Goal: Task Accomplishment & Management: Use online tool/utility

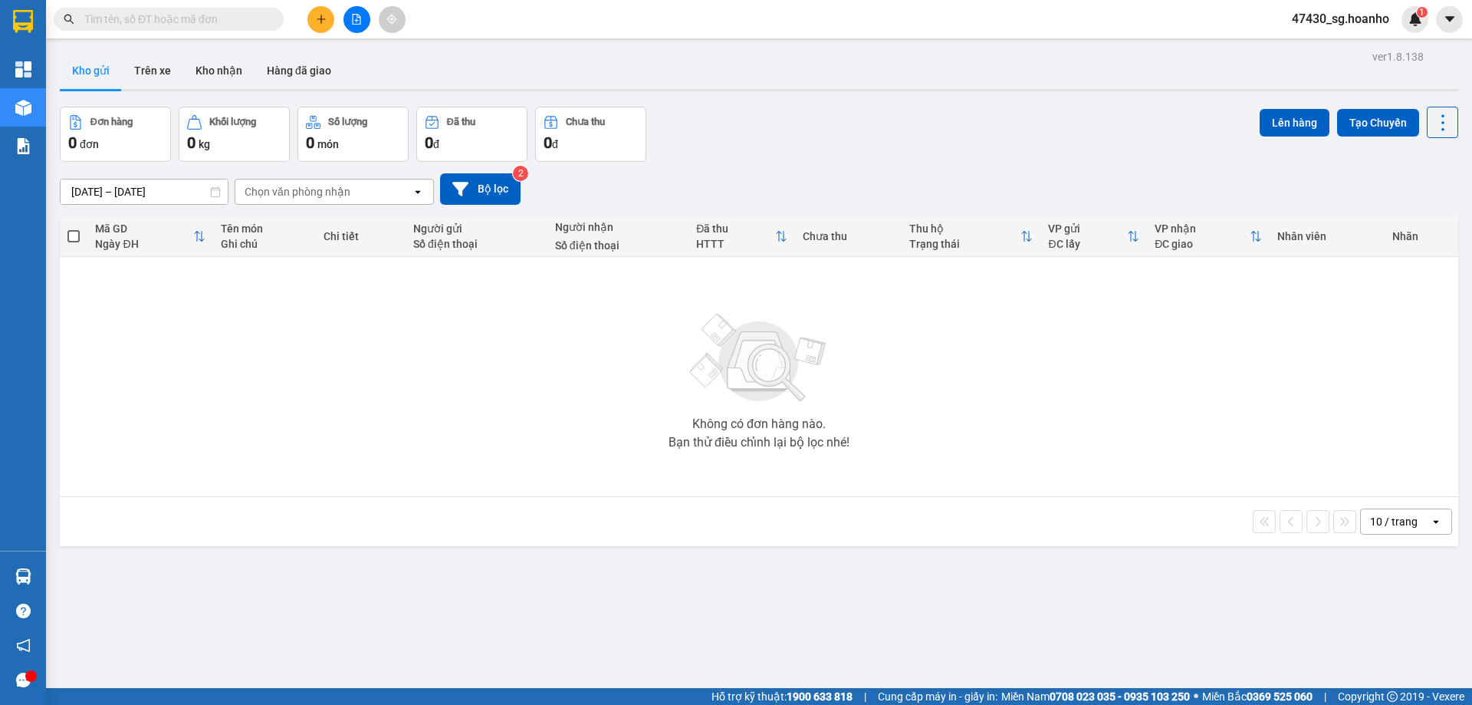
click at [174, 12] on span at bounding box center [169, 19] width 230 height 23
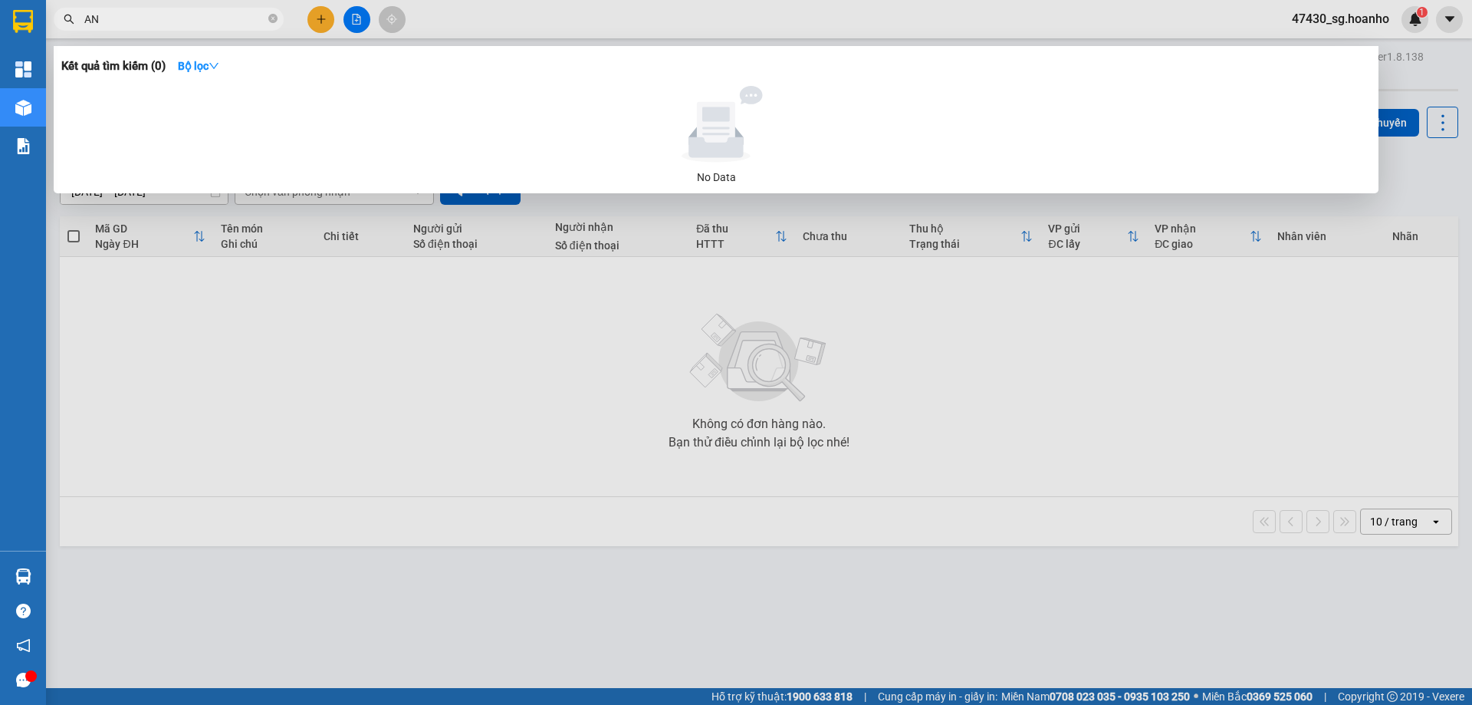
type input "A"
type input "Ả"
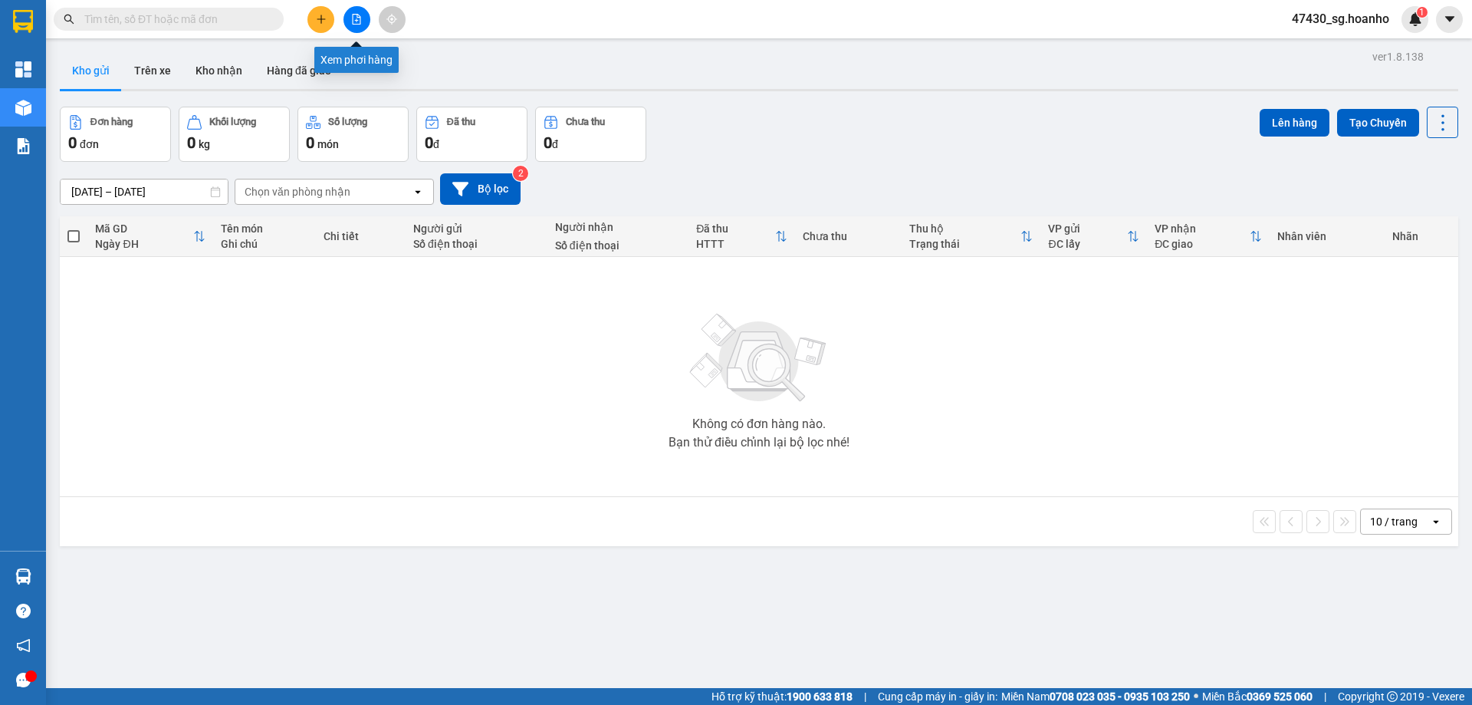
click at [363, 21] on button at bounding box center [357, 19] width 27 height 27
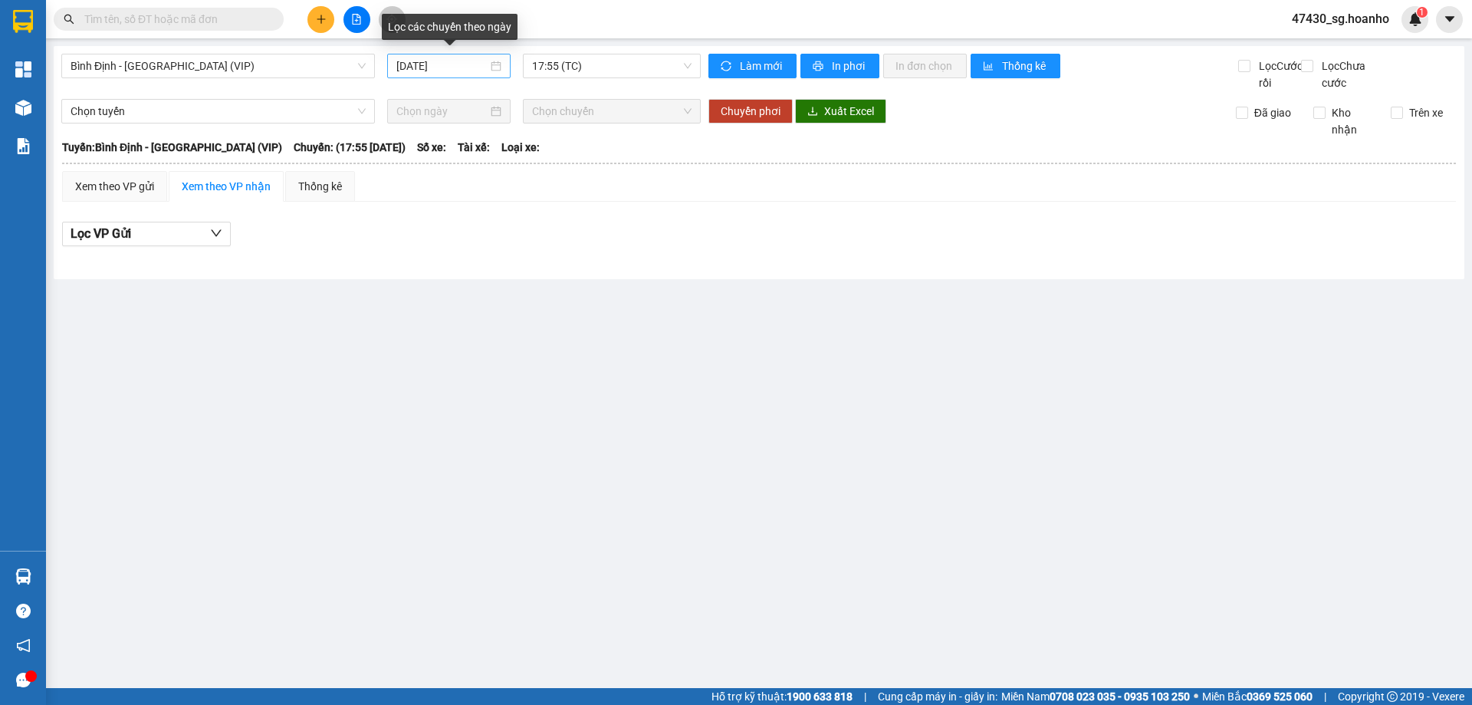
click at [477, 65] on input "[DATE]" at bounding box center [441, 66] width 91 height 17
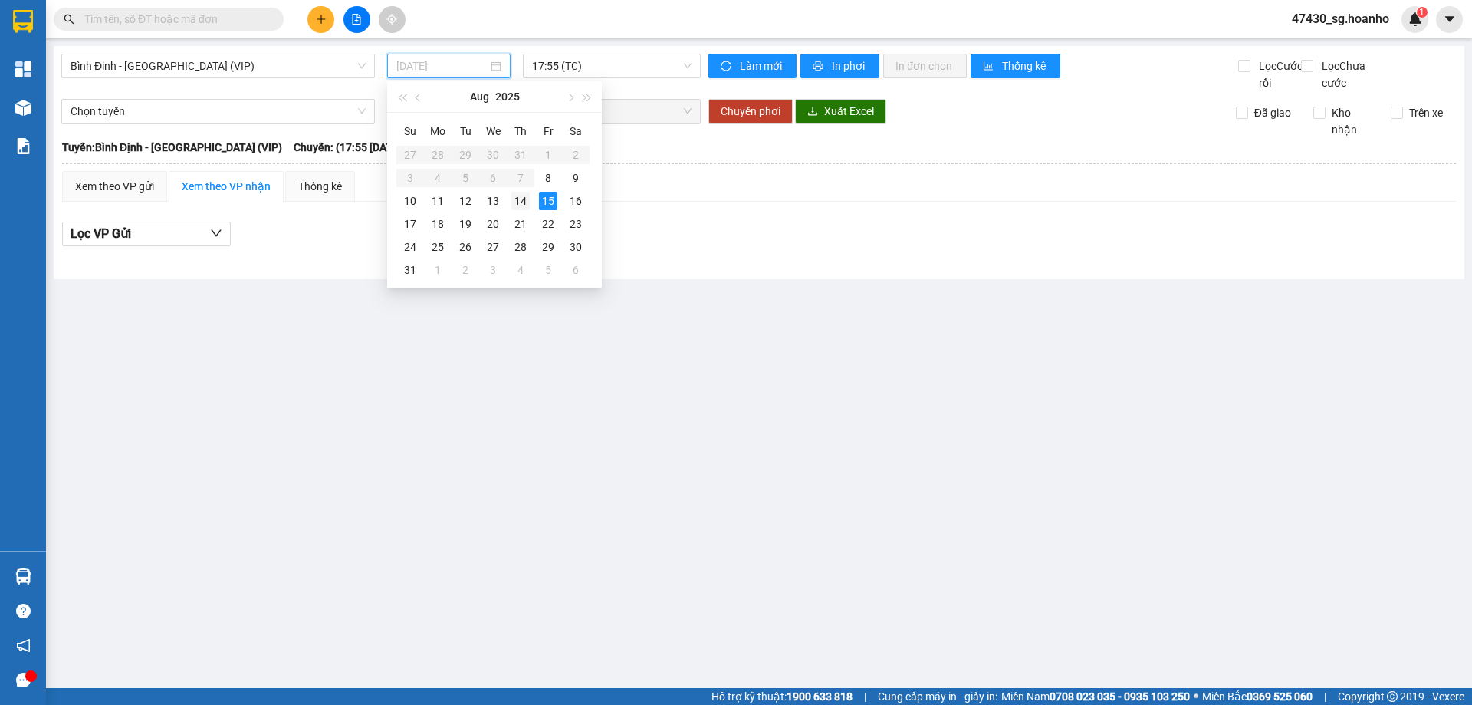
click at [519, 204] on div "14" at bounding box center [521, 201] width 18 height 18
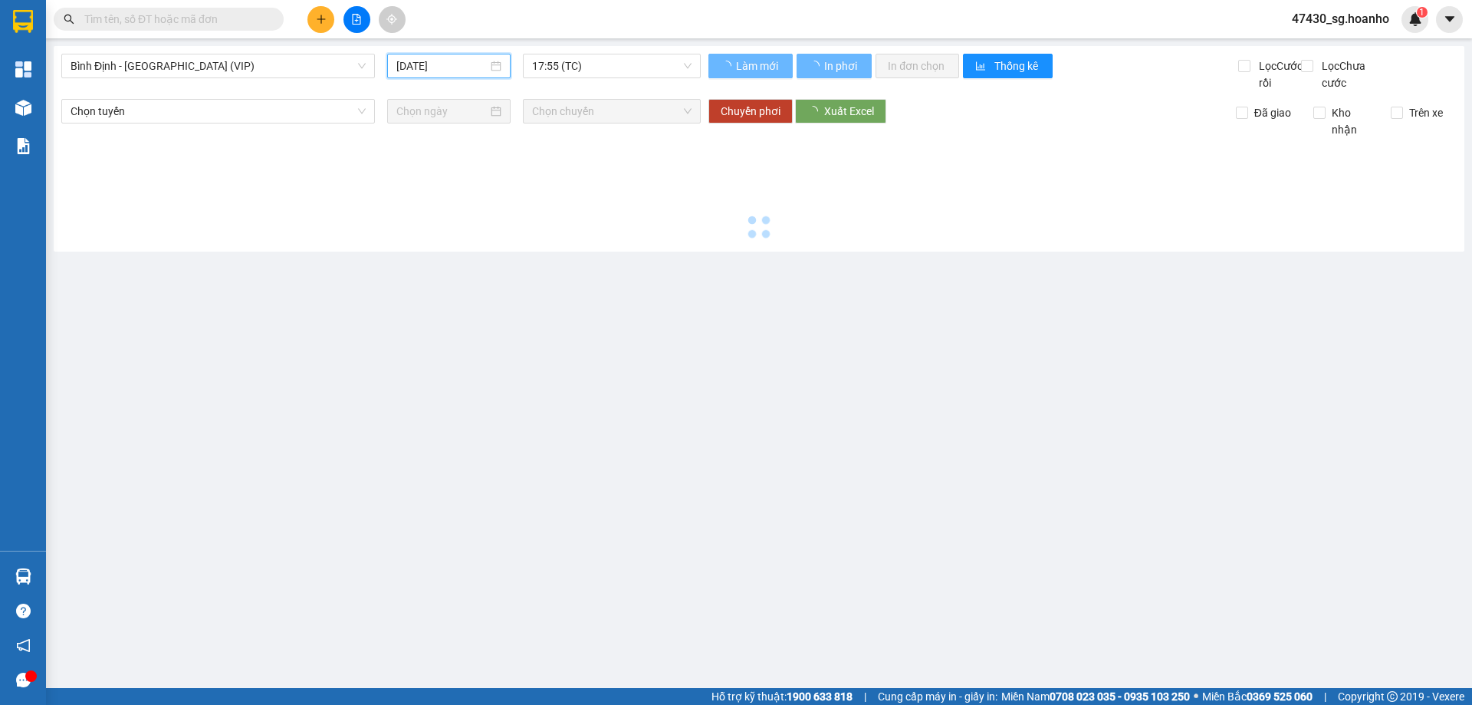
type input "[DATE]"
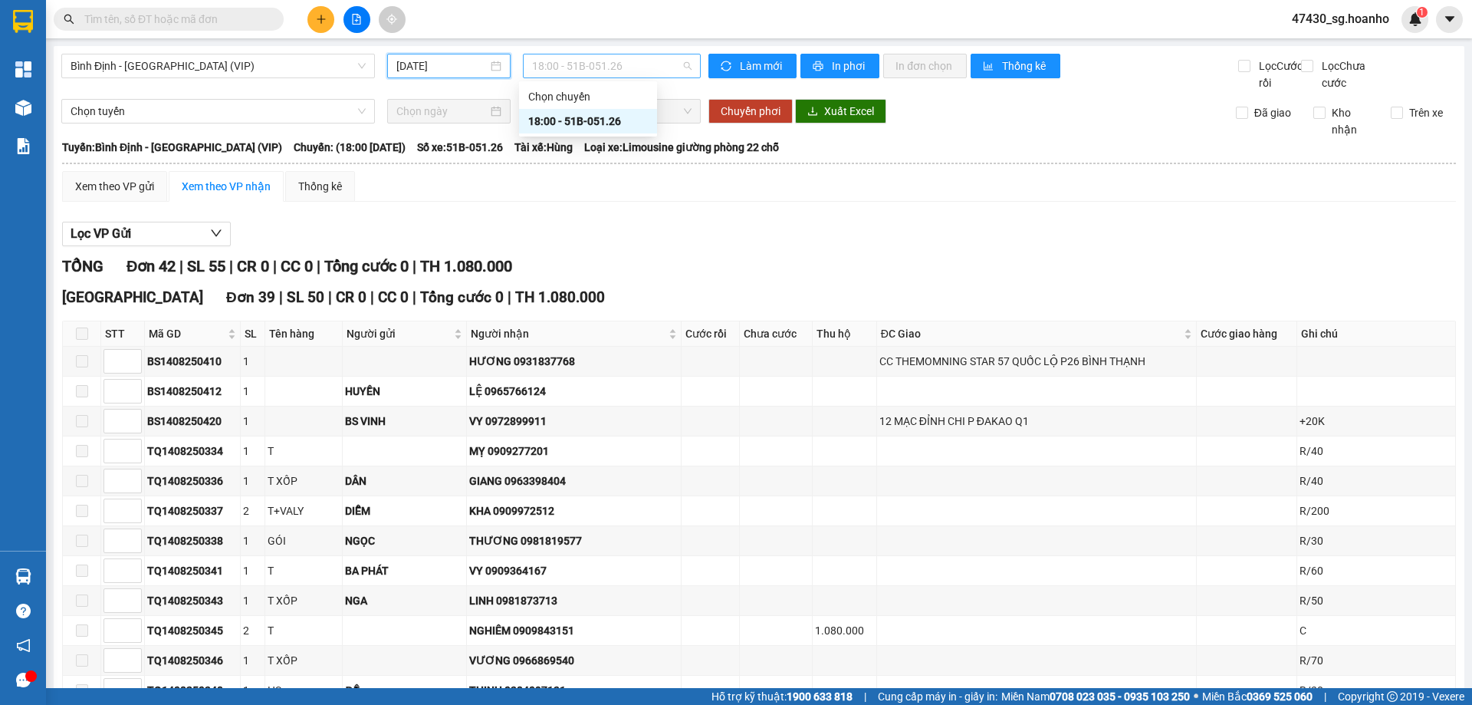
click at [584, 64] on span "18:00 - 51B-051.26" at bounding box center [612, 65] width 160 height 23
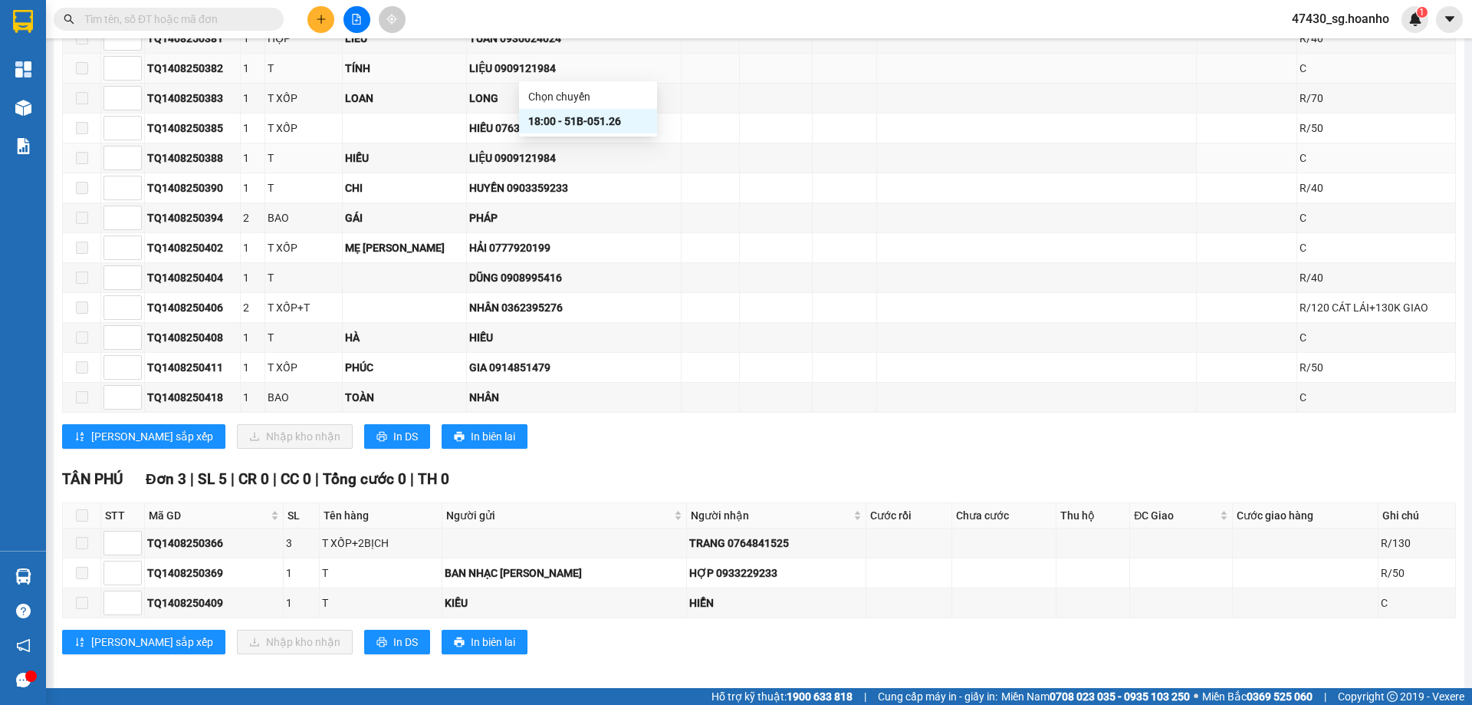
scroll to position [1127, 0]
